Goal: Task Accomplishment & Management: Use online tool/utility

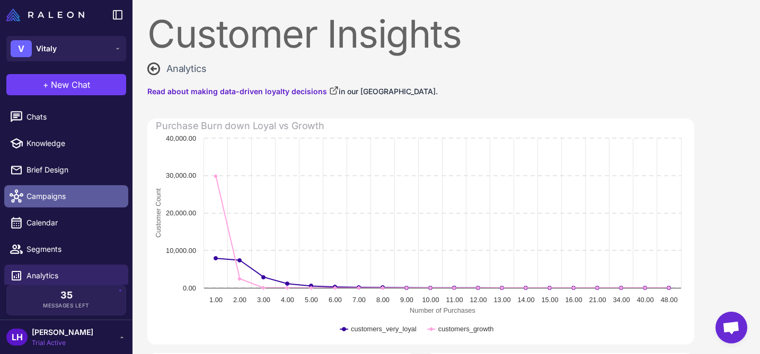
scroll to position [24, 0]
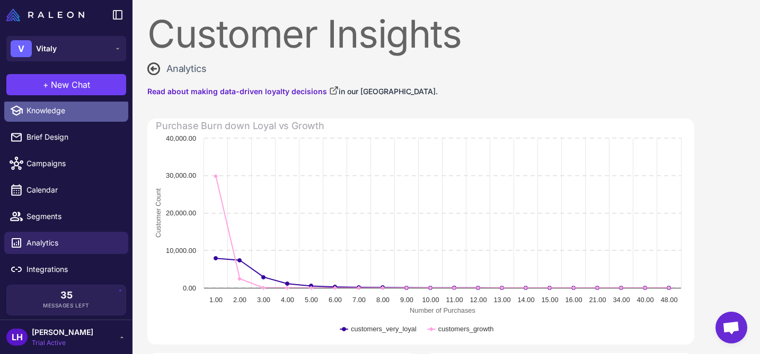
click at [52, 114] on span "Knowledge" at bounding box center [72, 111] width 93 height 12
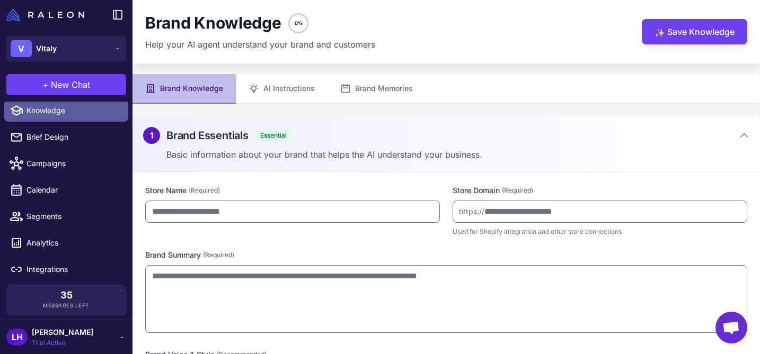
type input "******"
type input "**********"
type textarea "**********"
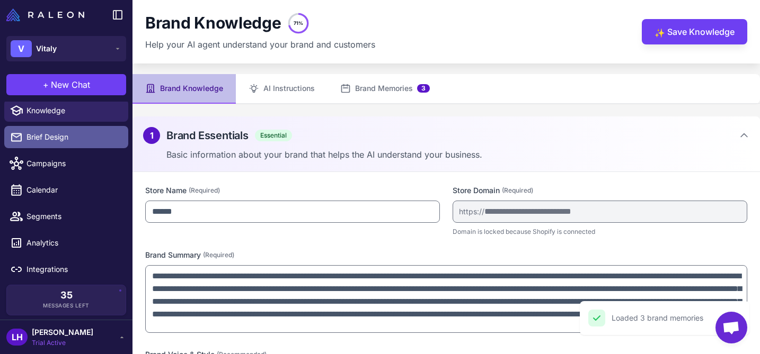
click at [44, 133] on span "Brief Design" at bounding box center [72, 137] width 93 height 12
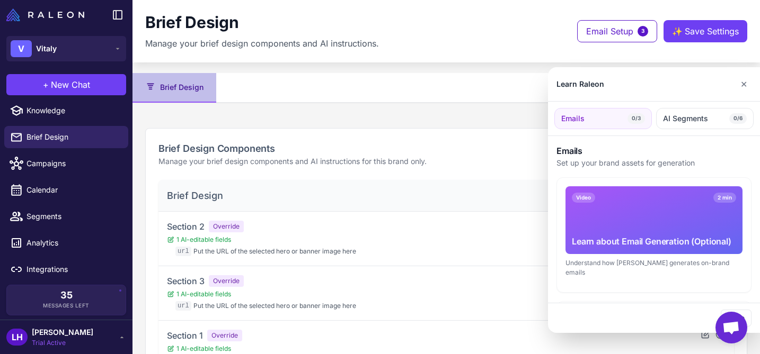
click at [661, 243] on div "Learn about Email Generation (Optional)" at bounding box center [654, 241] width 164 height 13
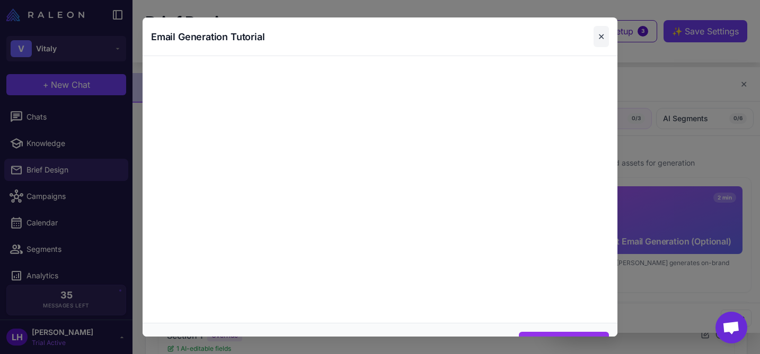
click at [602, 40] on button "✕" at bounding box center [600, 36] width 15 height 21
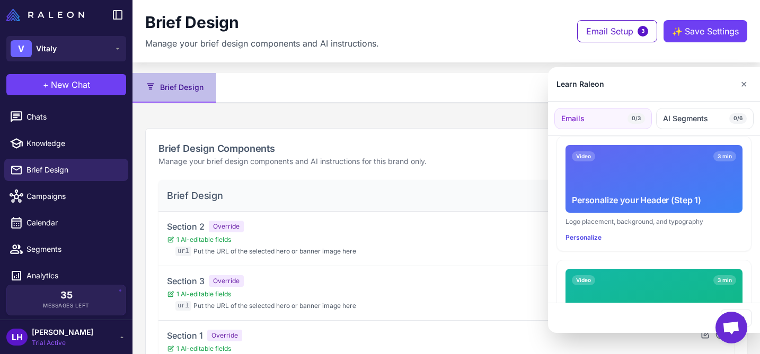
scroll to position [153, 0]
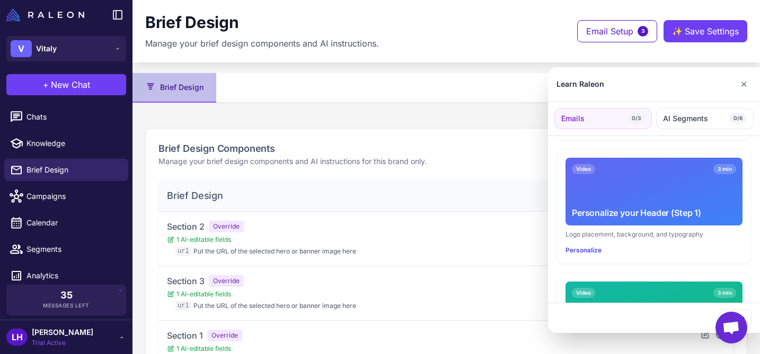
click at [259, 246] on div at bounding box center [380, 177] width 760 height 354
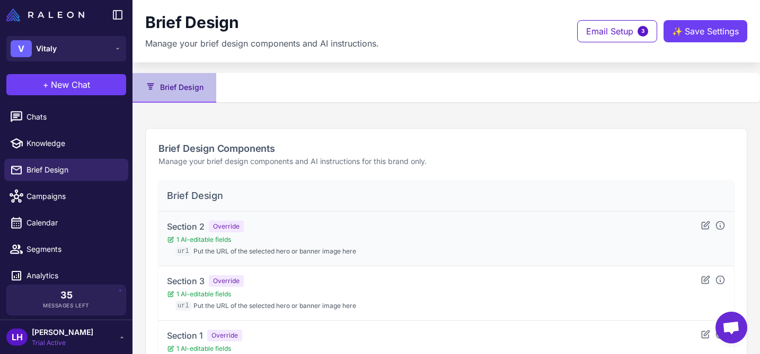
click at [217, 237] on span "1 AI-editable fields" at bounding box center [261, 240] width 189 height 10
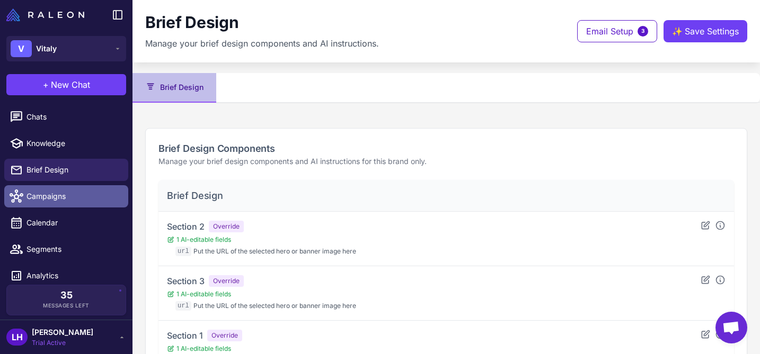
click at [46, 191] on span "Campaigns" at bounding box center [72, 197] width 93 height 12
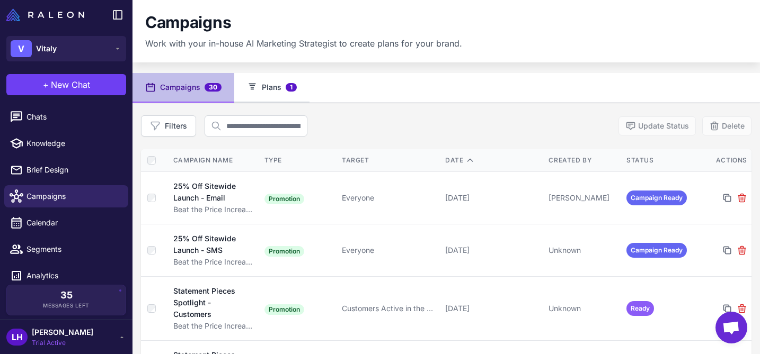
click at [270, 93] on button "Plans 1" at bounding box center [271, 88] width 75 height 30
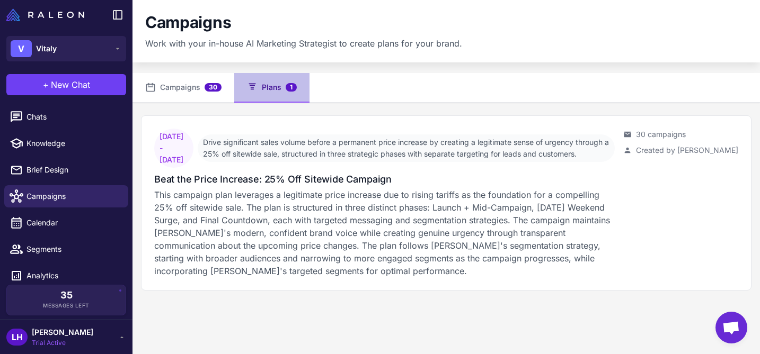
click at [270, 93] on button "Plans 1" at bounding box center [271, 88] width 75 height 30
click at [190, 88] on button "Campaigns 30" at bounding box center [183, 88] width 102 height 30
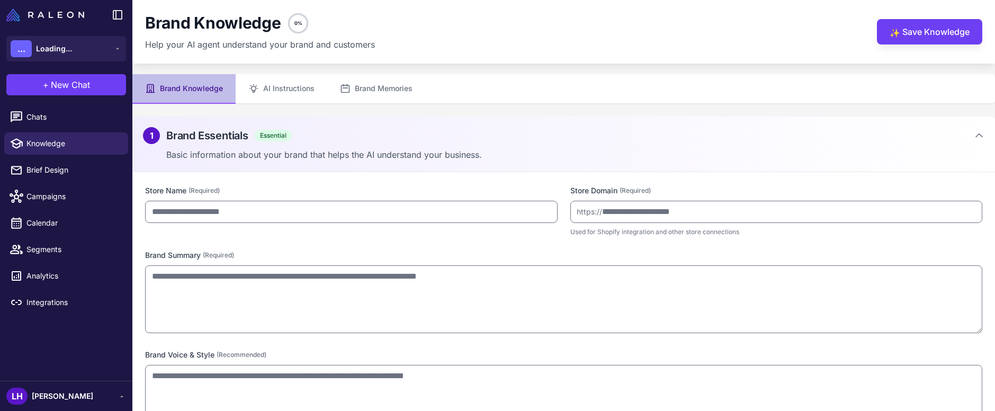
type input "******"
type input "**********"
type textarea "**********"
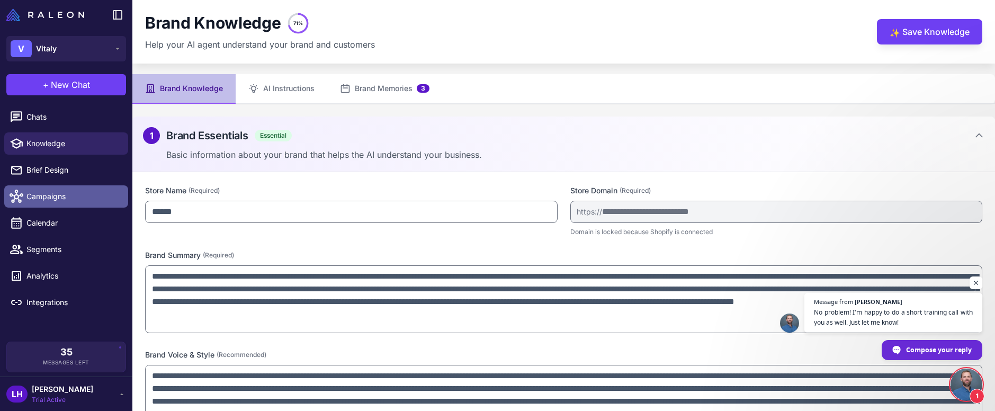
click at [43, 198] on span "Campaigns" at bounding box center [72, 197] width 93 height 12
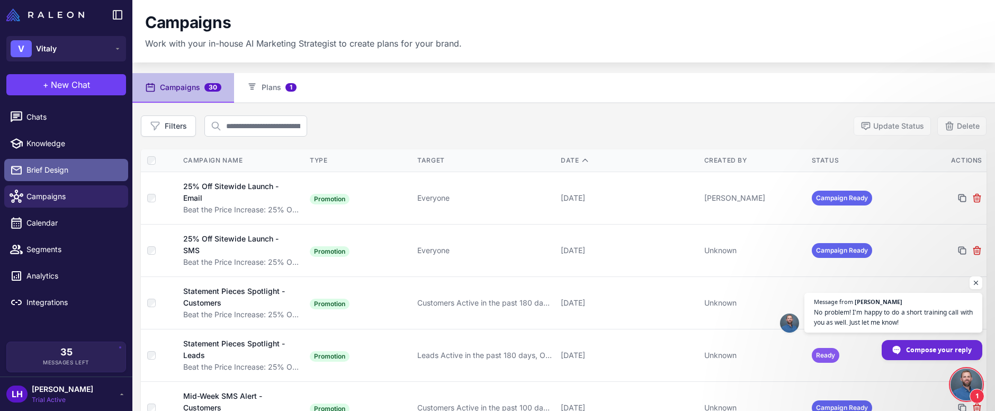
click at [59, 169] on span "Brief Design" at bounding box center [72, 170] width 93 height 12
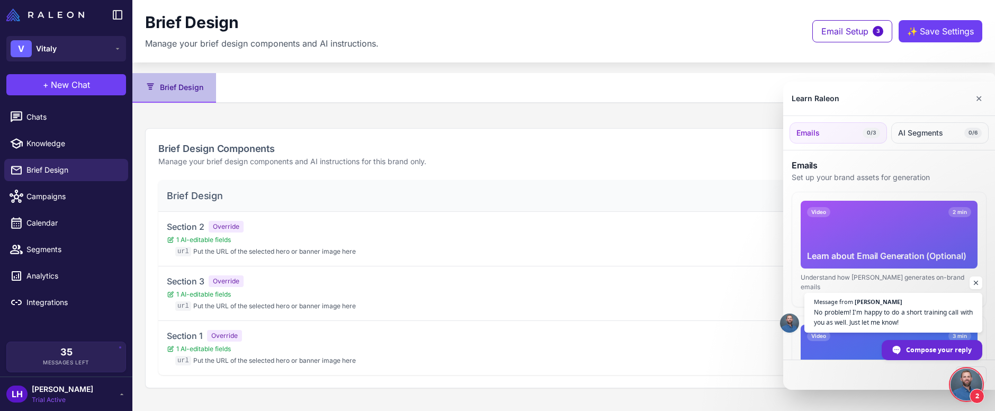
click at [845, 33] on div at bounding box center [497, 205] width 995 height 411
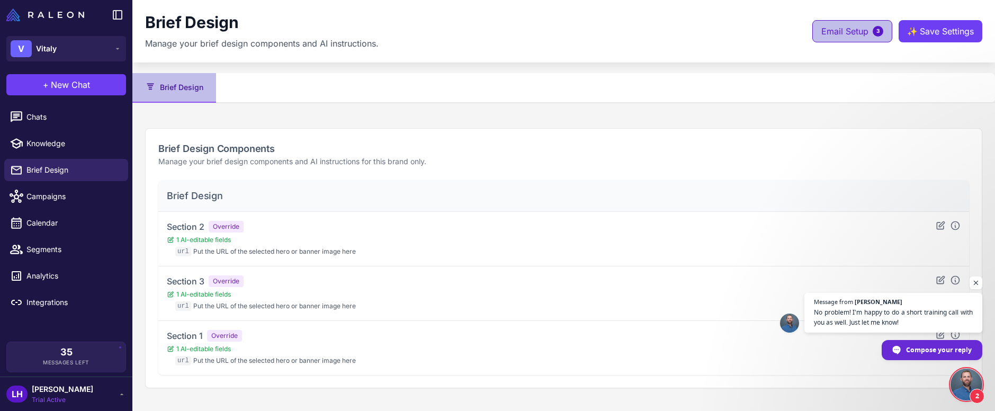
click at [849, 31] on span "Email Setup" at bounding box center [845, 31] width 47 height 13
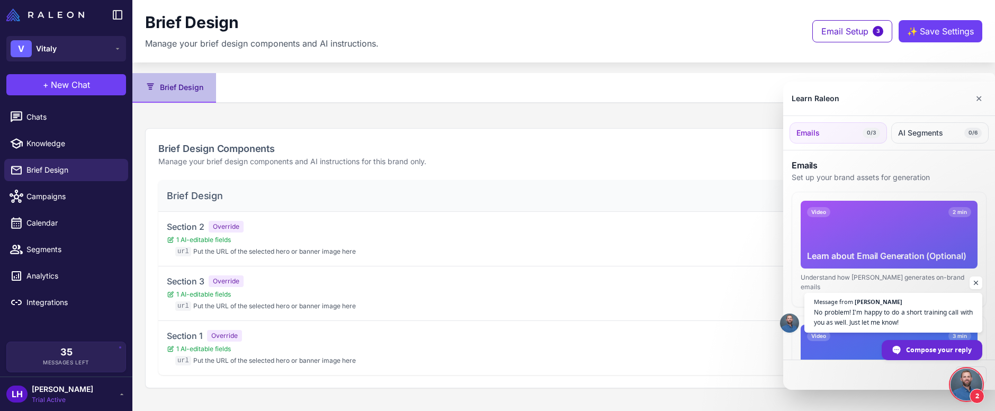
click at [862, 39] on div at bounding box center [497, 205] width 995 height 411
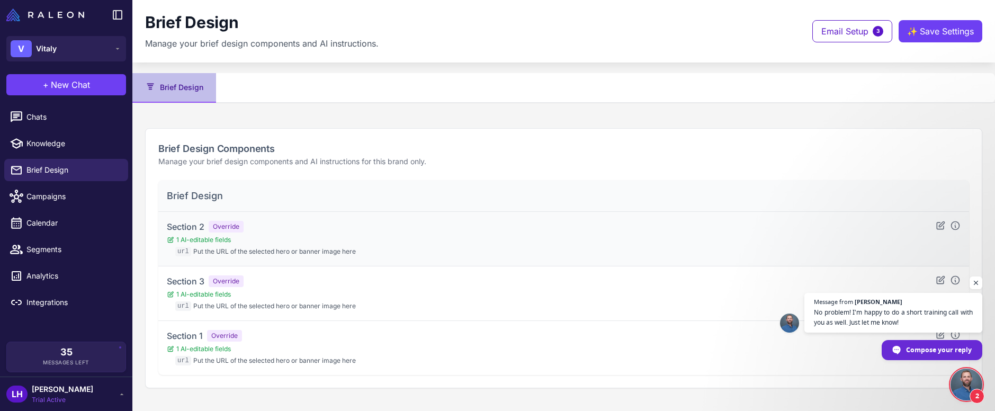
click at [299, 236] on span "1 AI-editable fields" at bounding box center [261, 240] width 189 height 10
click at [299, 238] on span "1 AI-editable fields" at bounding box center [261, 240] width 189 height 10
click at [297, 244] on span "1 AI-editable fields" at bounding box center [261, 240] width 189 height 10
click at [61, 90] on span "New Chat" at bounding box center [70, 84] width 39 height 13
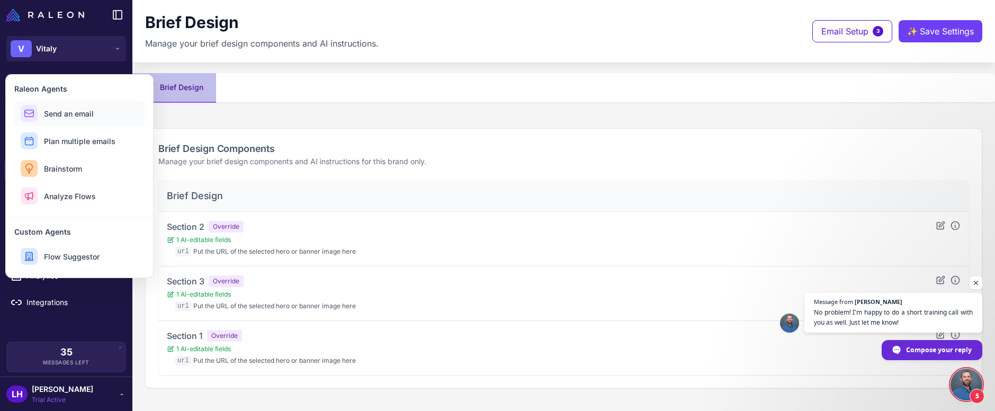
click at [82, 118] on span "Send an email" at bounding box center [69, 113] width 50 height 11
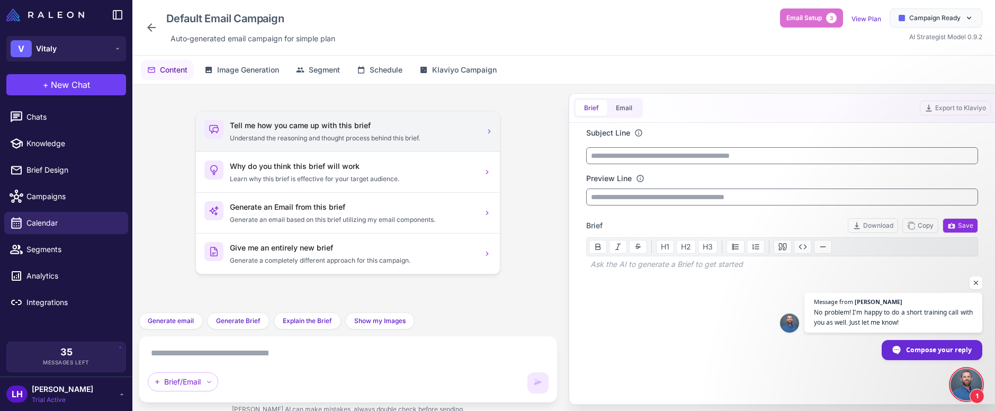
click at [353, 136] on p "Understand the reasoning and thought process behind this brief." at bounding box center [353, 138] width 247 height 10
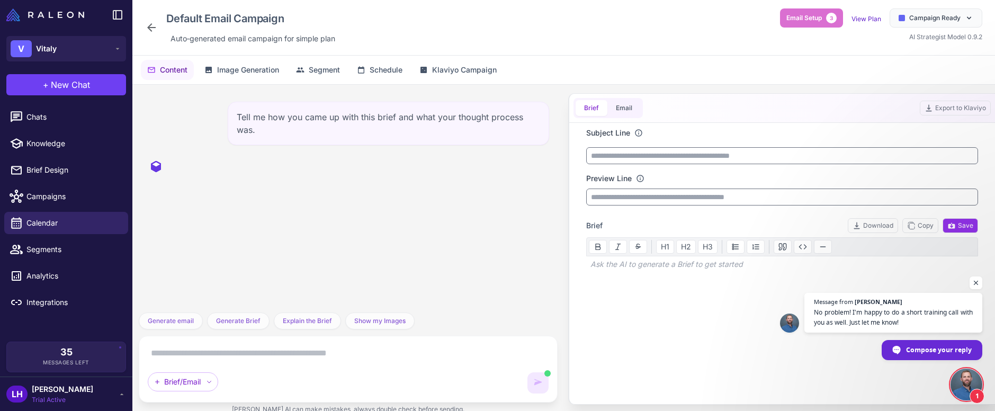
click at [249, 354] on textarea at bounding box center [348, 353] width 401 height 17
click at [629, 110] on button "Email" at bounding box center [624, 108] width 33 height 16
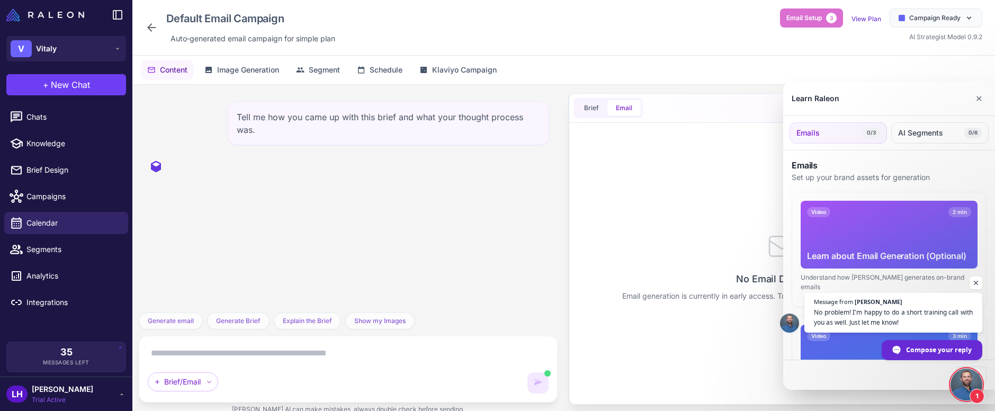
click at [589, 112] on div at bounding box center [497, 205] width 995 height 411
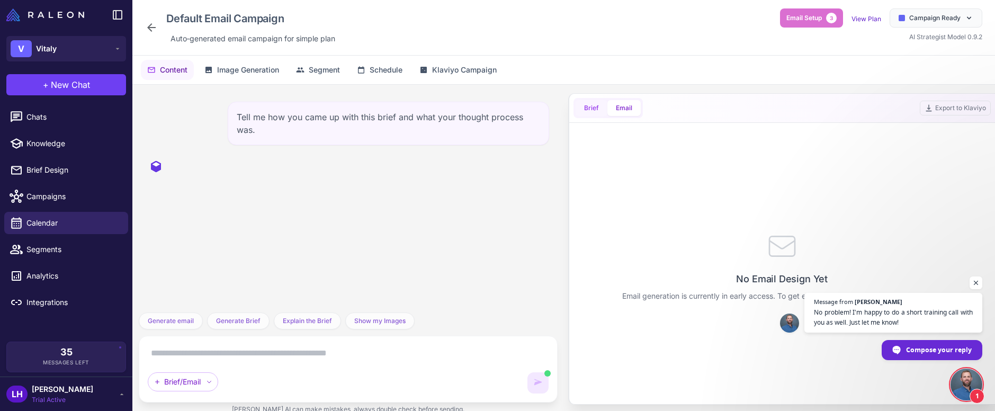
click at [591, 111] on button "Brief" at bounding box center [592, 108] width 32 height 16
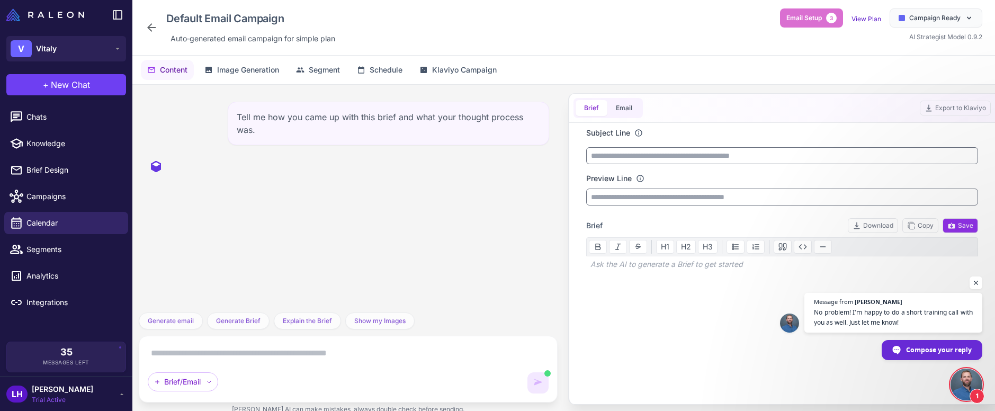
click at [315, 359] on textarea at bounding box center [348, 353] width 401 height 17
type textarea "*"
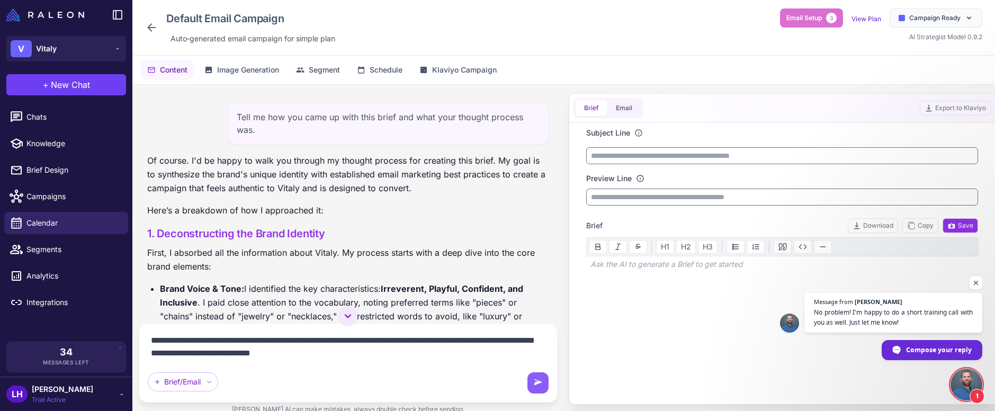
type textarea "**********"
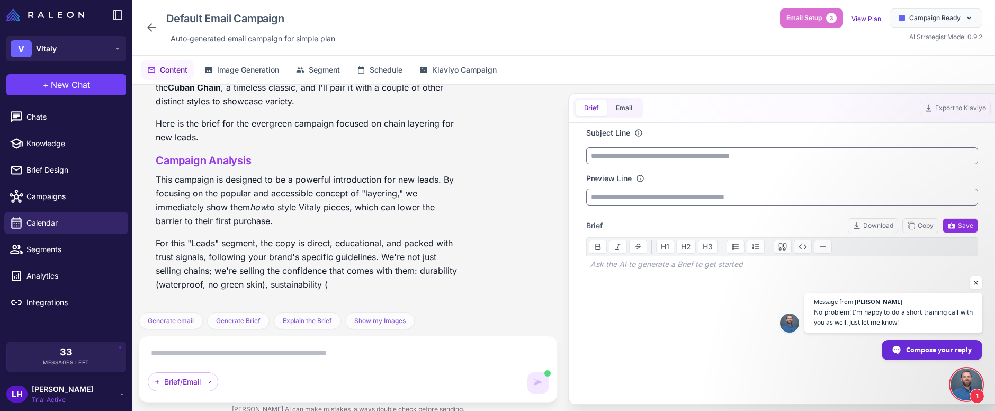
scroll to position [1429, 0]
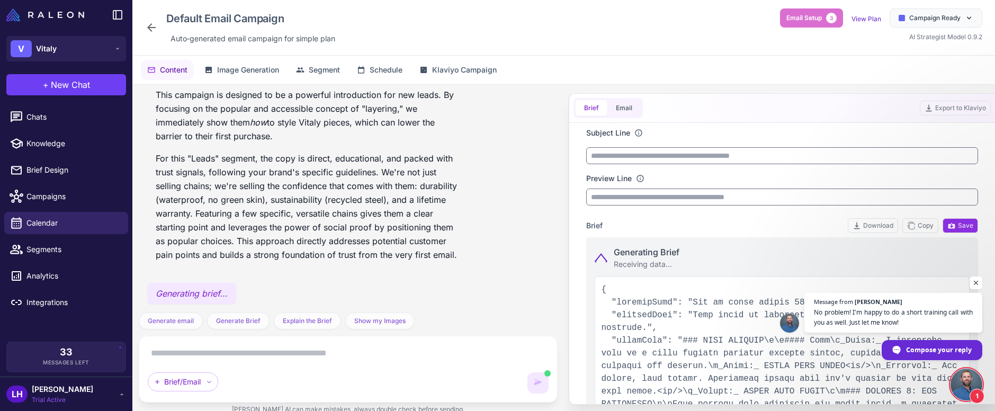
type input "**********"
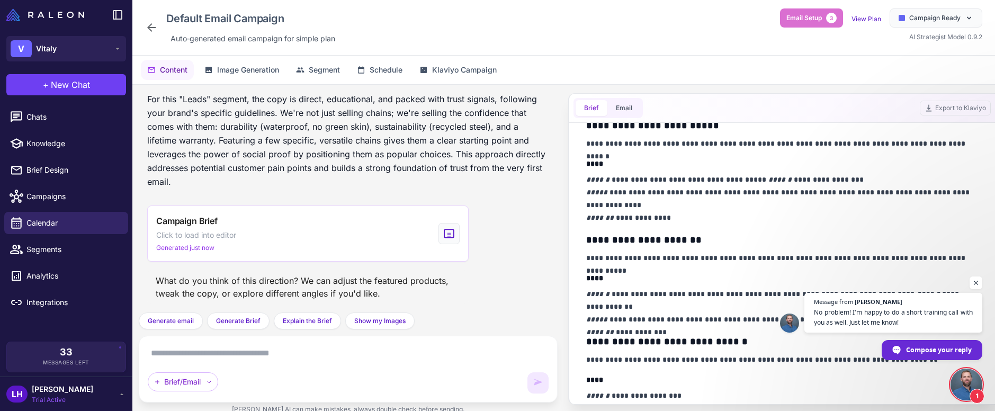
scroll to position [0, 0]
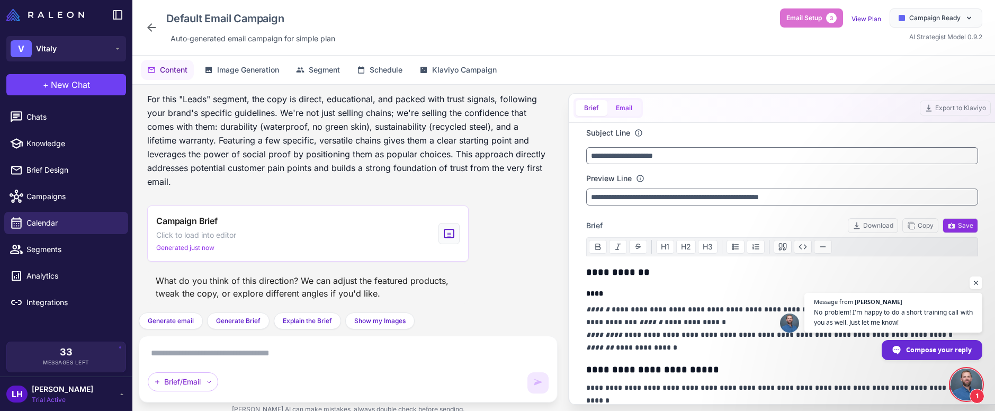
click at [622, 107] on button "Email" at bounding box center [624, 108] width 33 height 16
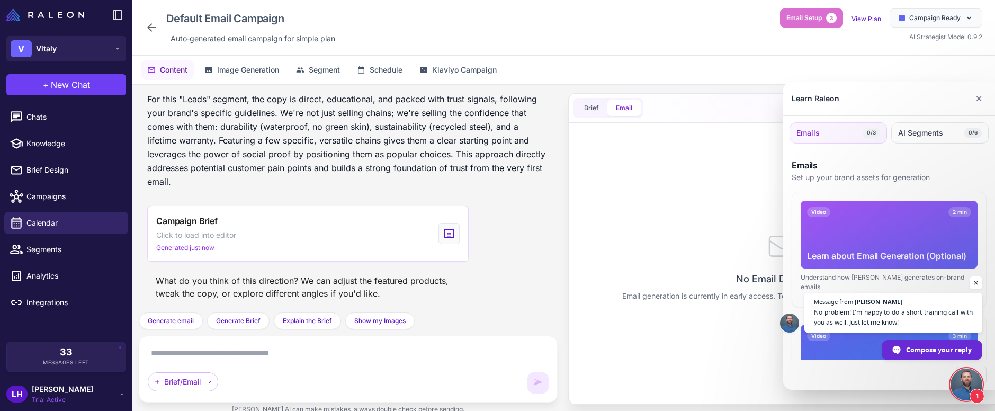
click at [667, 247] on div at bounding box center [497, 205] width 995 height 411
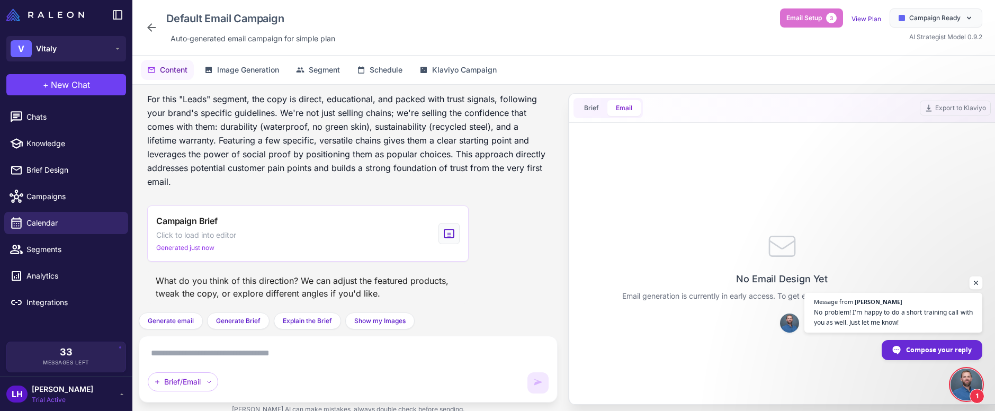
click at [978, 281] on span "Open chat" at bounding box center [976, 283] width 13 height 13
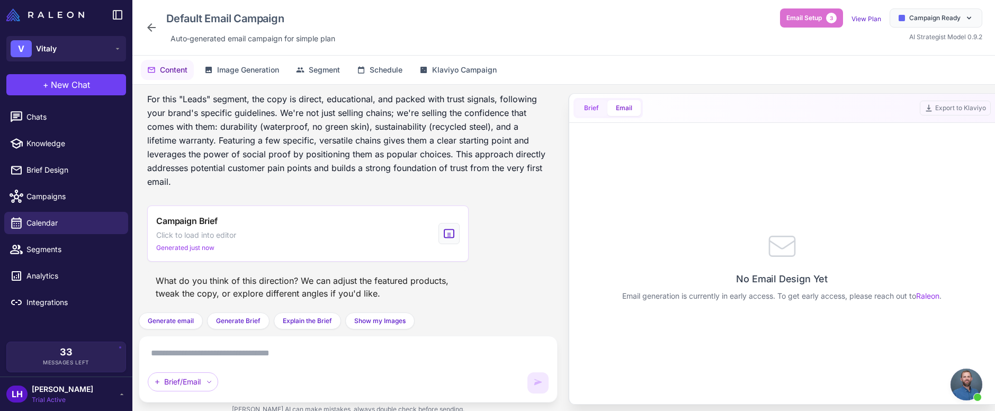
click at [590, 107] on button "Brief" at bounding box center [592, 108] width 32 height 16
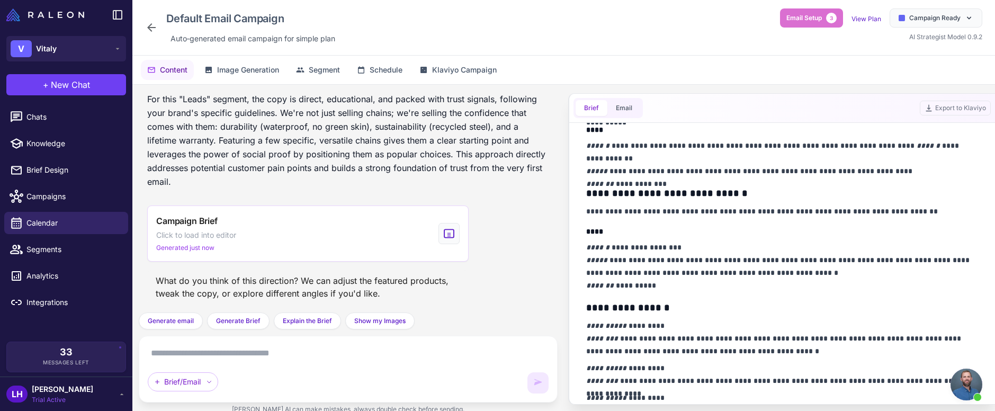
scroll to position [398, 0]
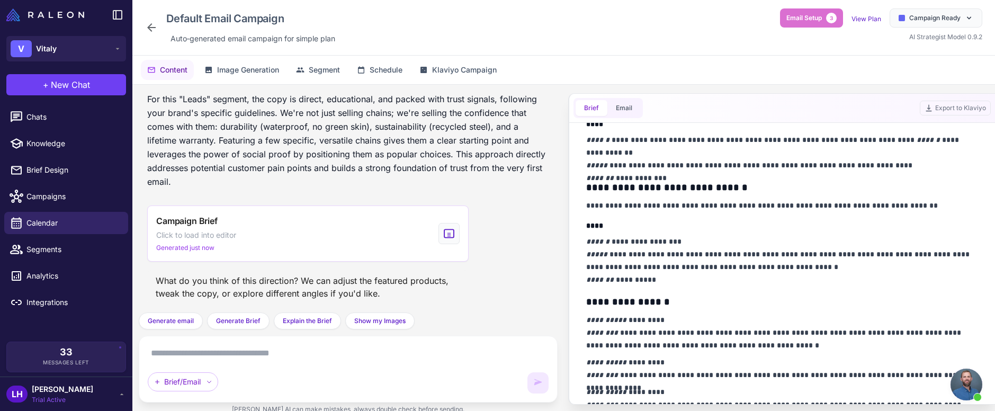
drag, startPoint x: 307, startPoint y: 352, endPoint x: 313, endPoint y: 351, distance: 5.9
click at [307, 352] on textarea at bounding box center [348, 353] width 401 height 17
click at [318, 350] on textarea at bounding box center [348, 353] width 401 height 17
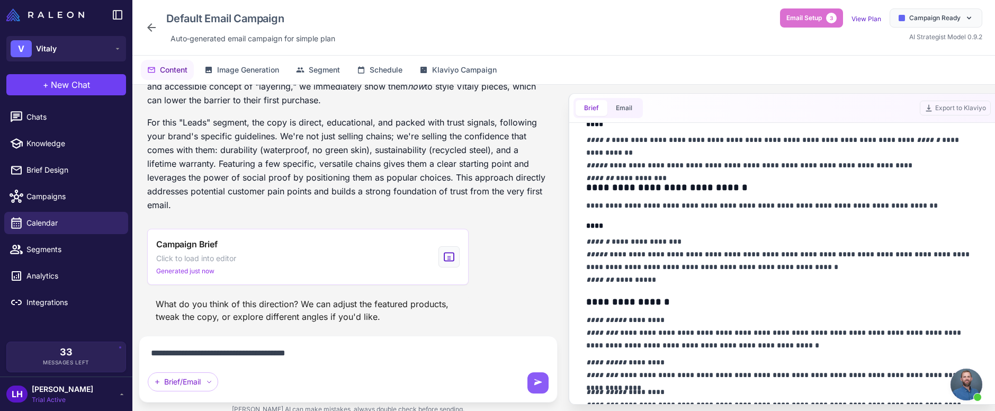
type textarea "**********"
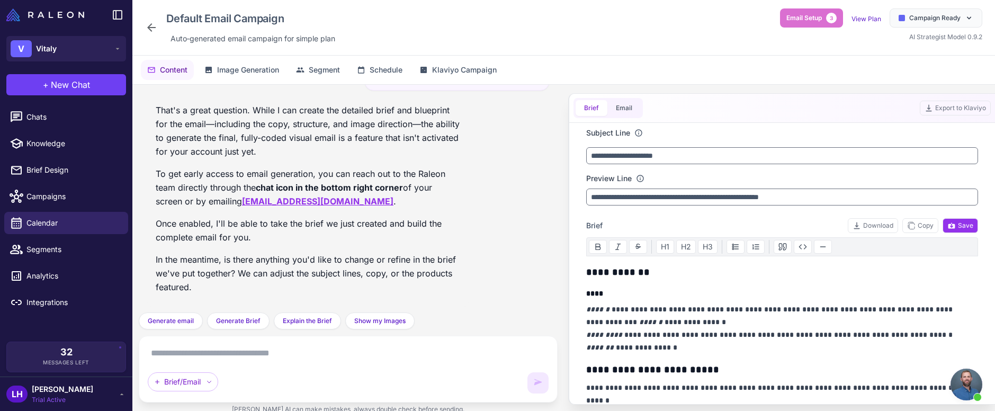
scroll to position [1682, 0]
click at [349, 361] on textarea at bounding box center [348, 353] width 401 height 17
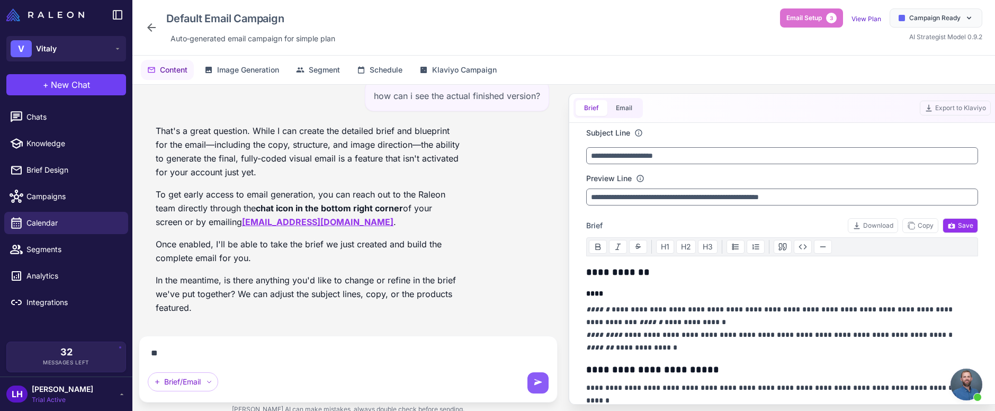
type textarea "*"
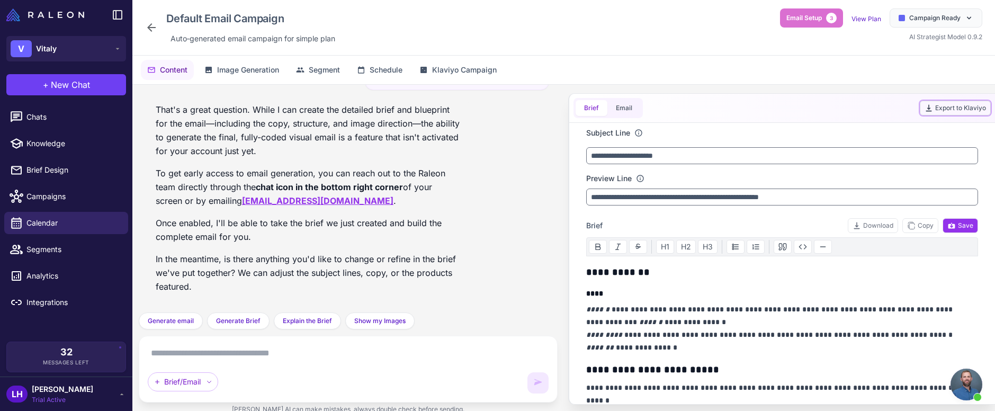
click at [956, 110] on button "Export to Klaviyo" at bounding box center [955, 108] width 71 height 15
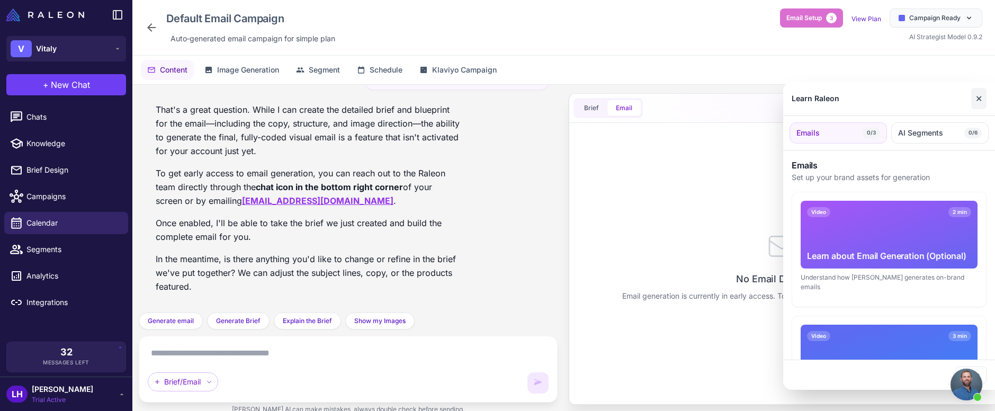
click at [984, 99] on button "✕" at bounding box center [979, 98] width 15 height 21
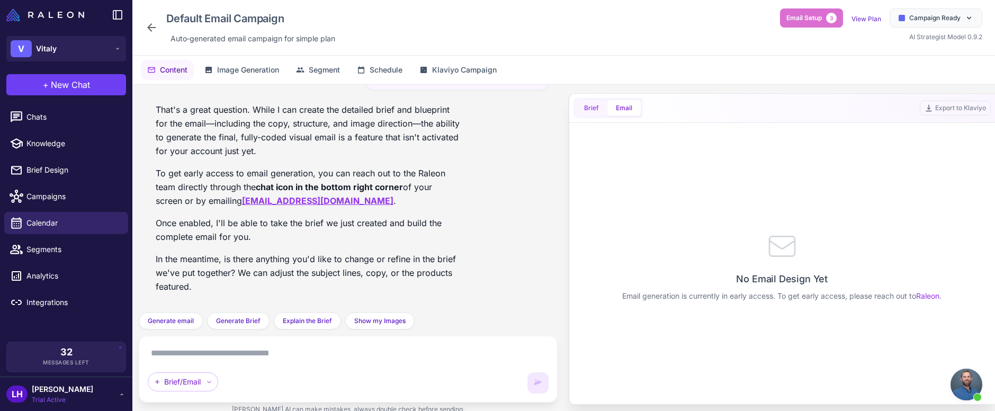
click at [589, 108] on button "Brief" at bounding box center [592, 108] width 32 height 16
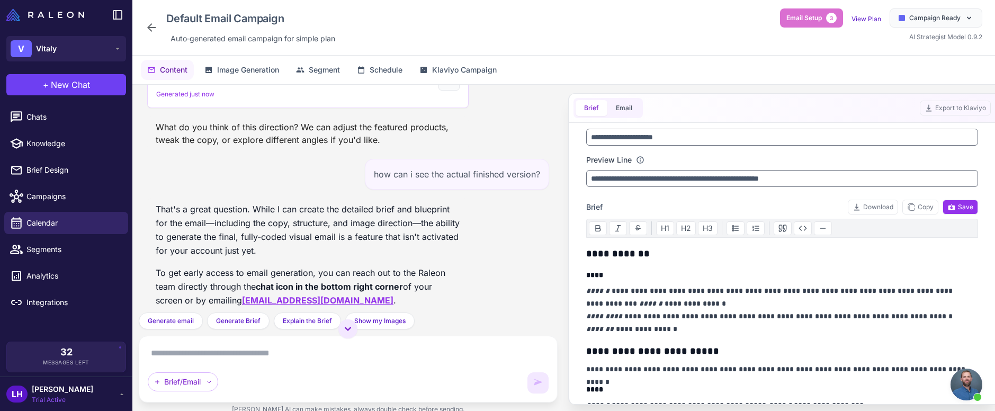
scroll to position [33, 0]
